Goal: Task Accomplishment & Management: Manage account settings

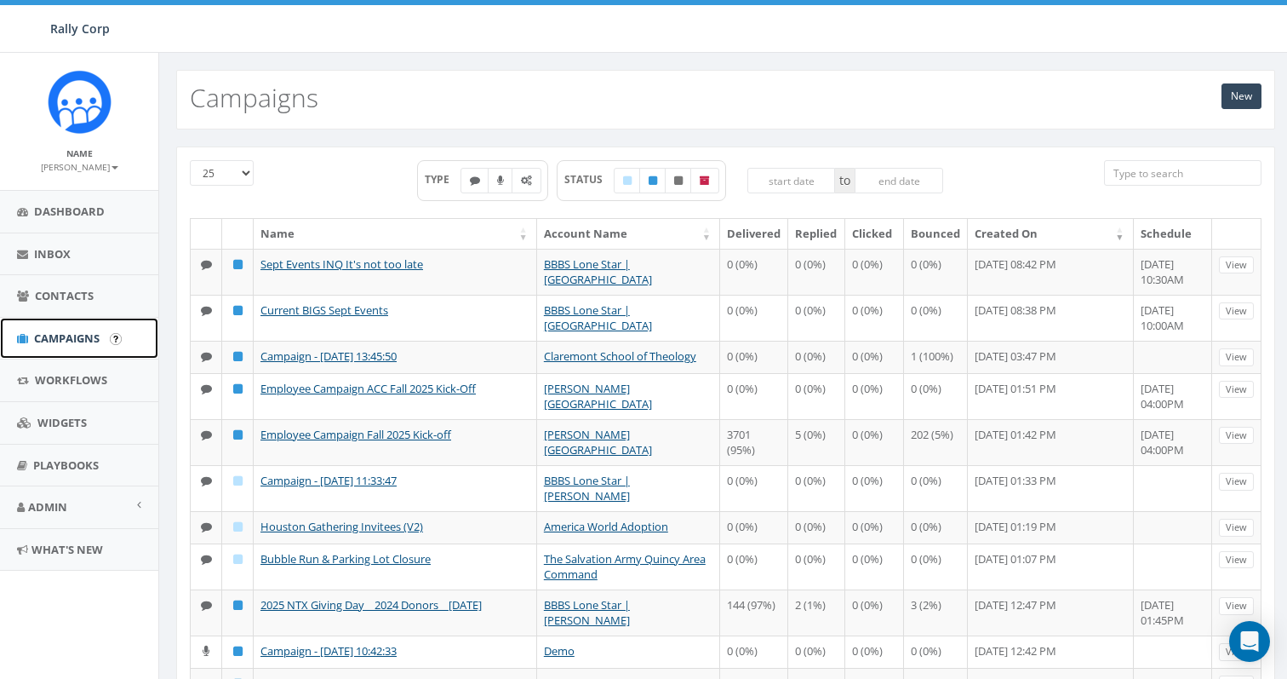
click at [66, 335] on span "Campaigns" at bounding box center [67, 337] width 66 height 15
click at [272, 163] on div "TYPE STATUS to" at bounding box center [679, 189] width 823 height 58
click at [135, 510] on link "Admin" at bounding box center [79, 507] width 158 height 42
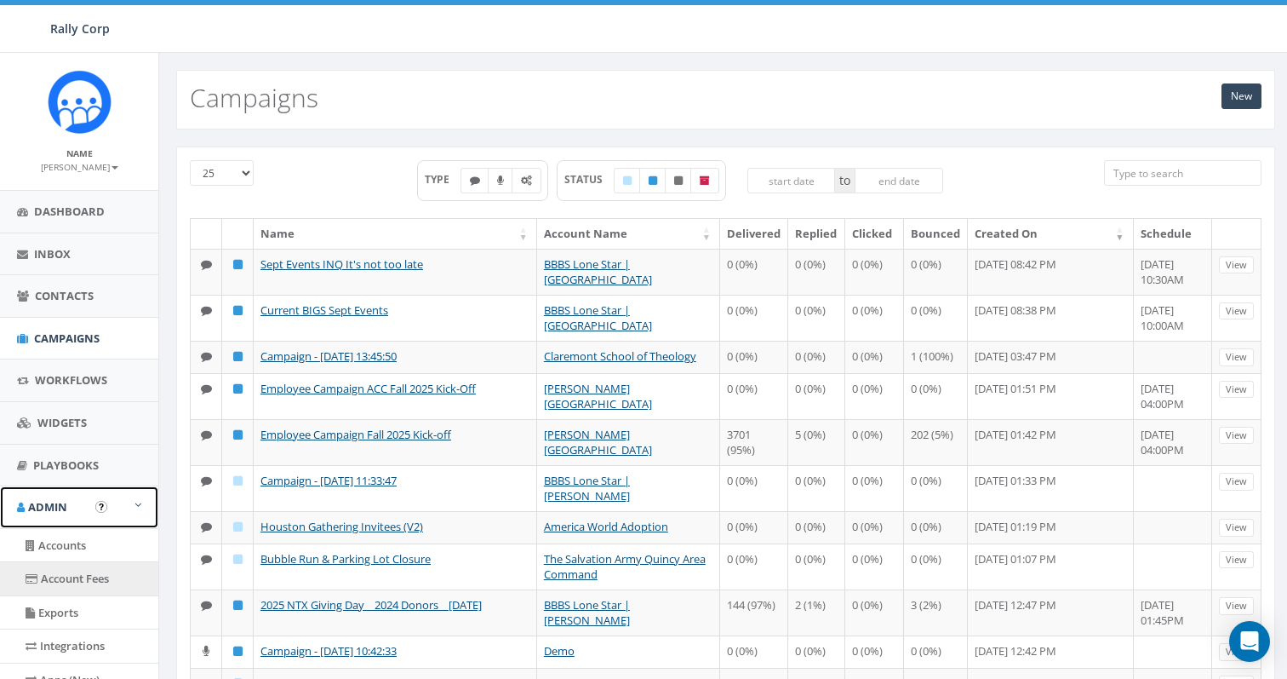
scroll to position [345, 0]
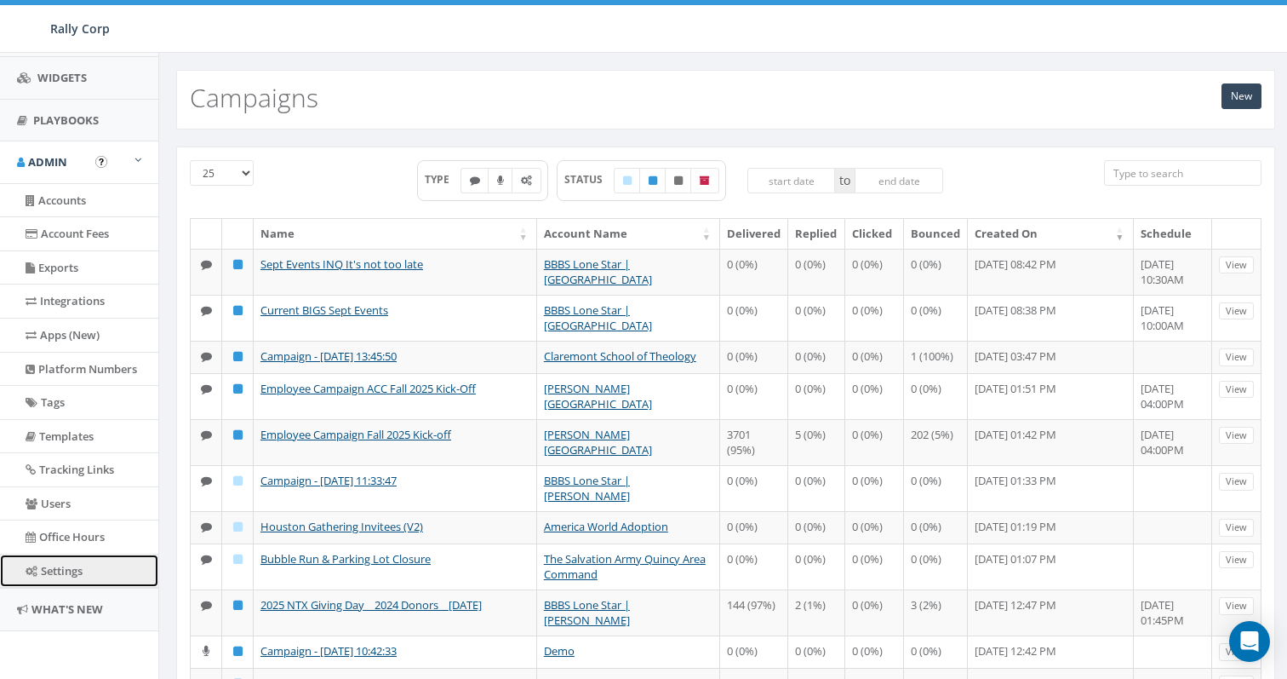
click at [63, 573] on link "Settings" at bounding box center [79, 570] width 158 height 33
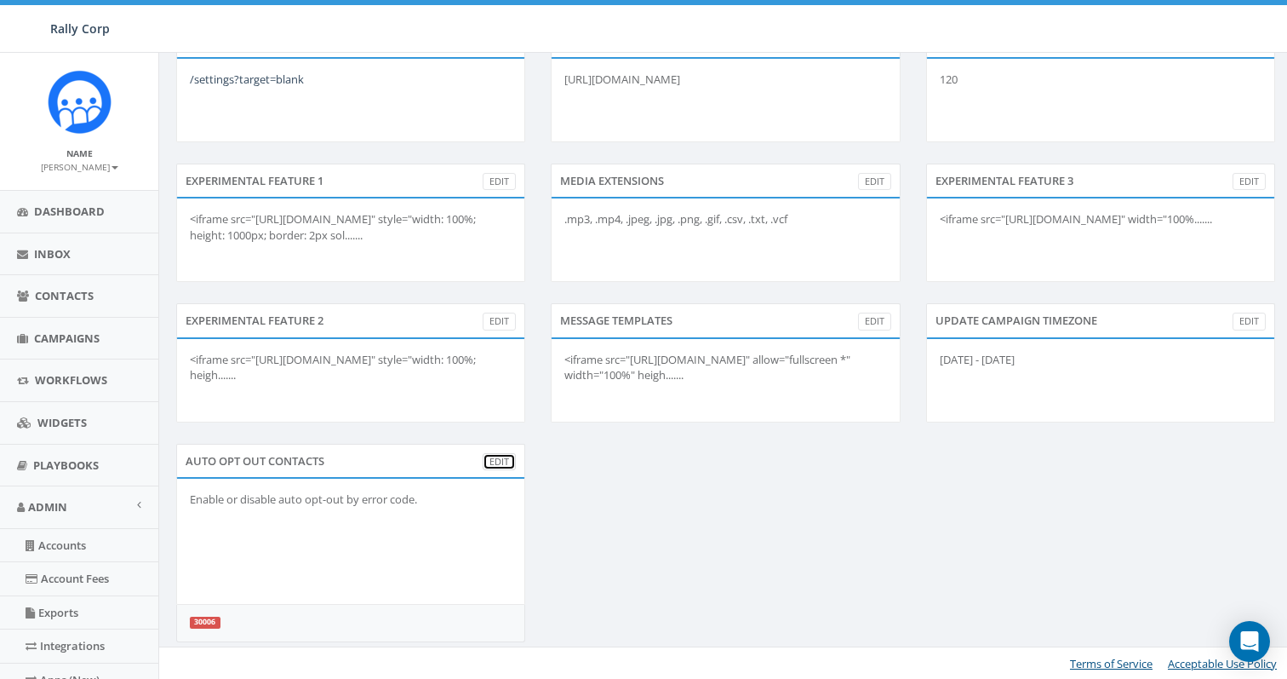
click at [496, 461] on link "Edit" at bounding box center [499, 462] width 33 height 18
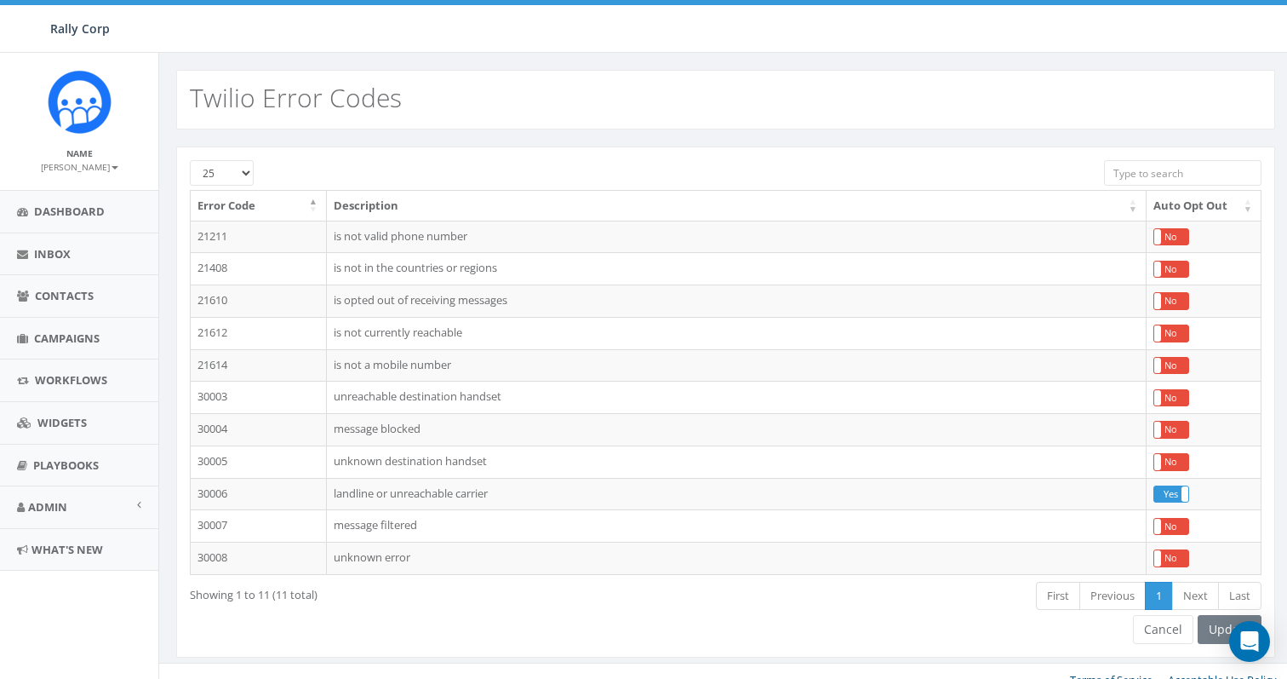
click at [974, 607] on div "First Previous 1 Next Last" at bounding box center [954, 597] width 615 height 35
